Goal: Information Seeking & Learning: Learn about a topic

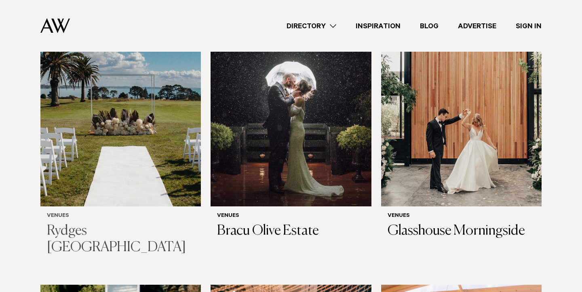
scroll to position [276, 0]
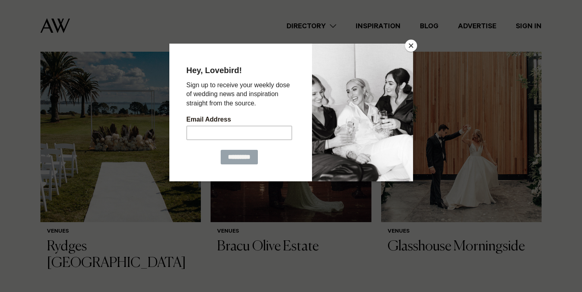
click at [411, 49] on button "Close" at bounding box center [411, 46] width 12 height 12
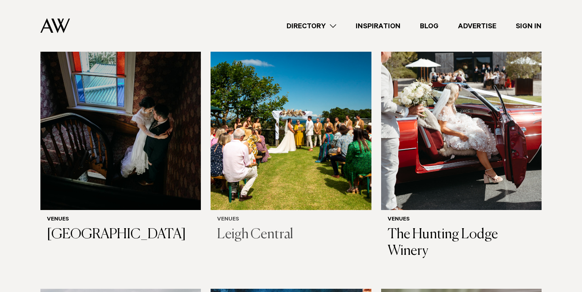
scroll to position [2903, 0]
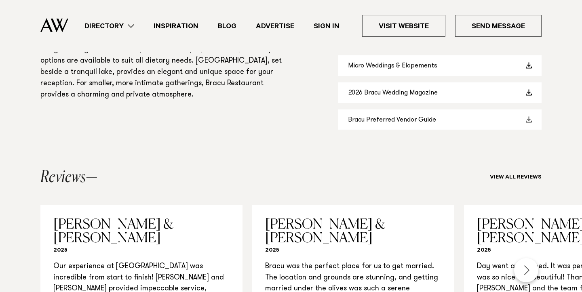
scroll to position [688, 0]
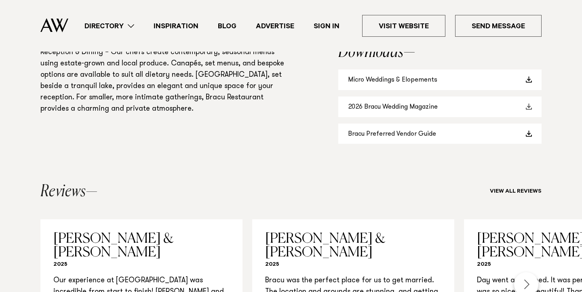
click at [373, 100] on link "2026 Bracu Wedding Magazine" at bounding box center [439, 107] width 203 height 21
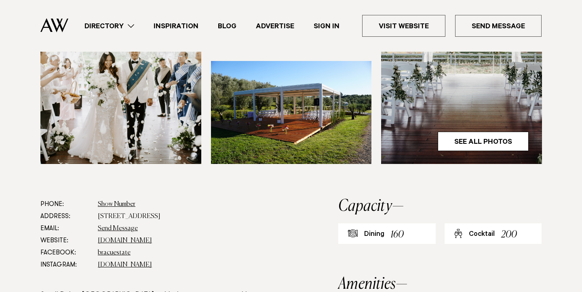
scroll to position [311, 0]
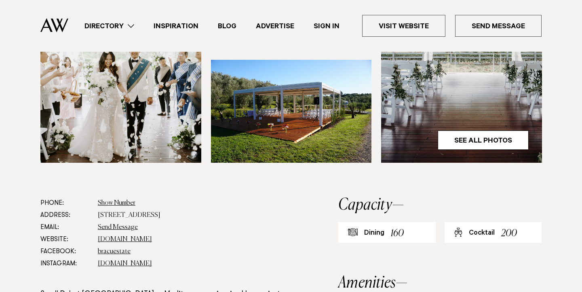
click at [369, 172] on section at bounding box center [291, 16] width 582 height 363
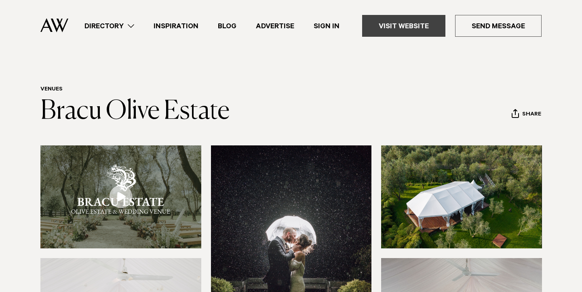
scroll to position [0, 0]
click at [412, 26] on link "Visit Website" at bounding box center [403, 26] width 83 height 22
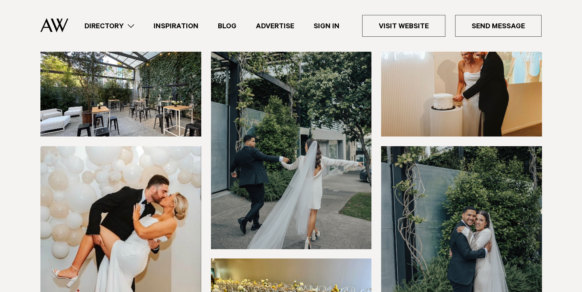
scroll to position [113, 0]
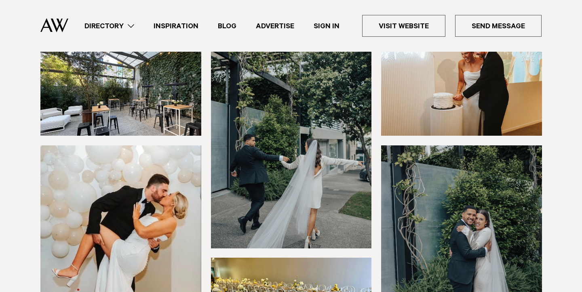
click at [130, 84] on img at bounding box center [120, 84] width 161 height 103
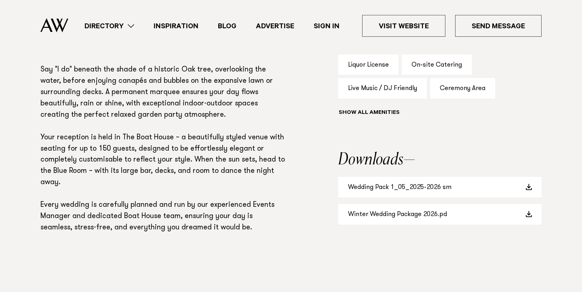
scroll to position [619, 0]
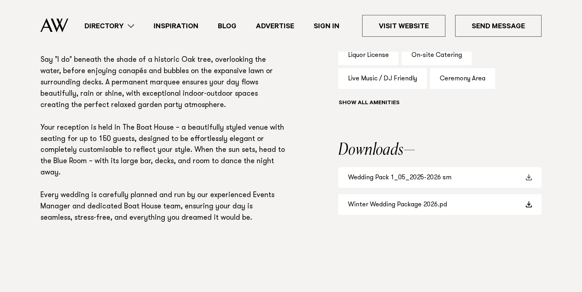
click at [395, 177] on link "Wedding Pack 1_05_2025-2026 sm" at bounding box center [439, 177] width 203 height 21
click at [397, 202] on link "Winter Wedding Package 2026.pd" at bounding box center [439, 204] width 203 height 21
click at [324, 95] on div "Phone: Show Number 09 412 8902 Address: 68 Queen Street, Riverhead 0820 Email: …" at bounding box center [290, 88] width 569 height 341
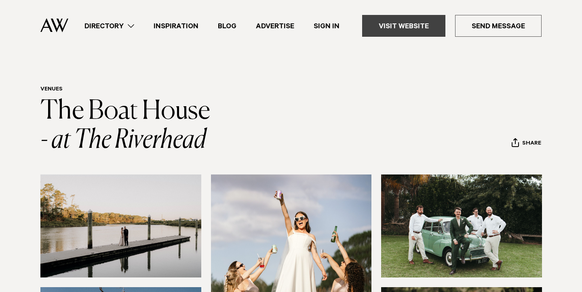
scroll to position [0, 0]
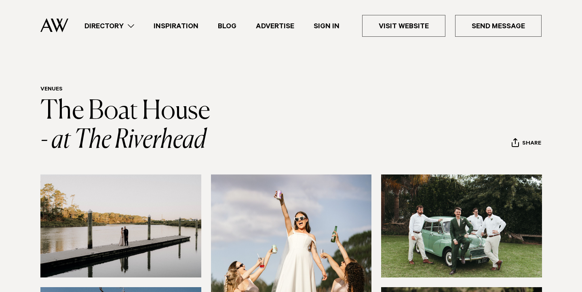
click at [158, 210] on img at bounding box center [120, 226] width 161 height 103
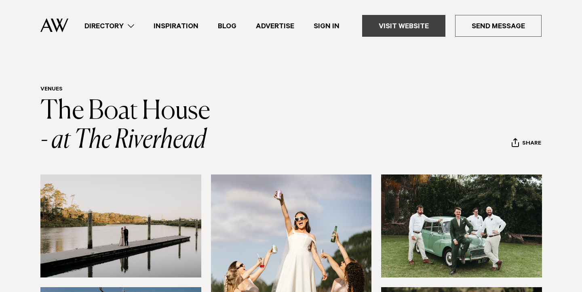
click at [403, 30] on link "Visit Website" at bounding box center [403, 26] width 83 height 22
